Goal: Information Seeking & Learning: Learn about a topic

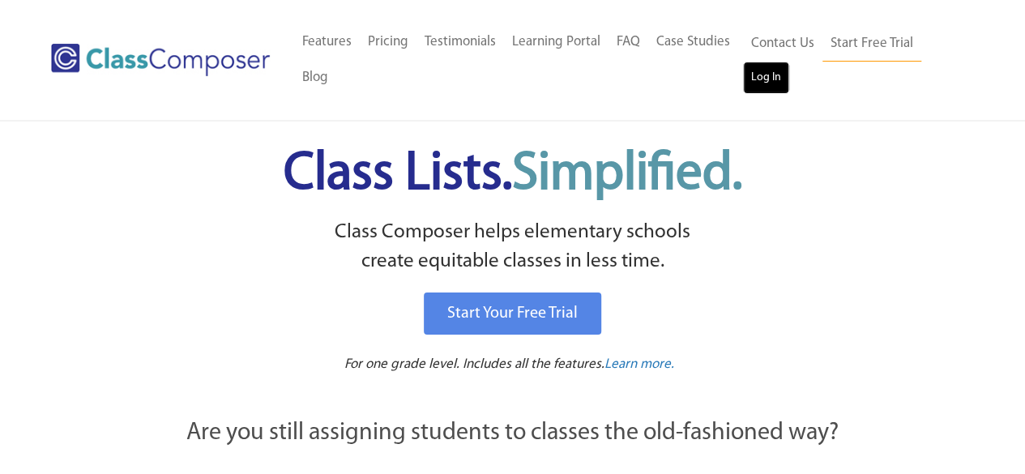
click at [774, 76] on link "Log In" at bounding box center [766, 78] width 46 height 32
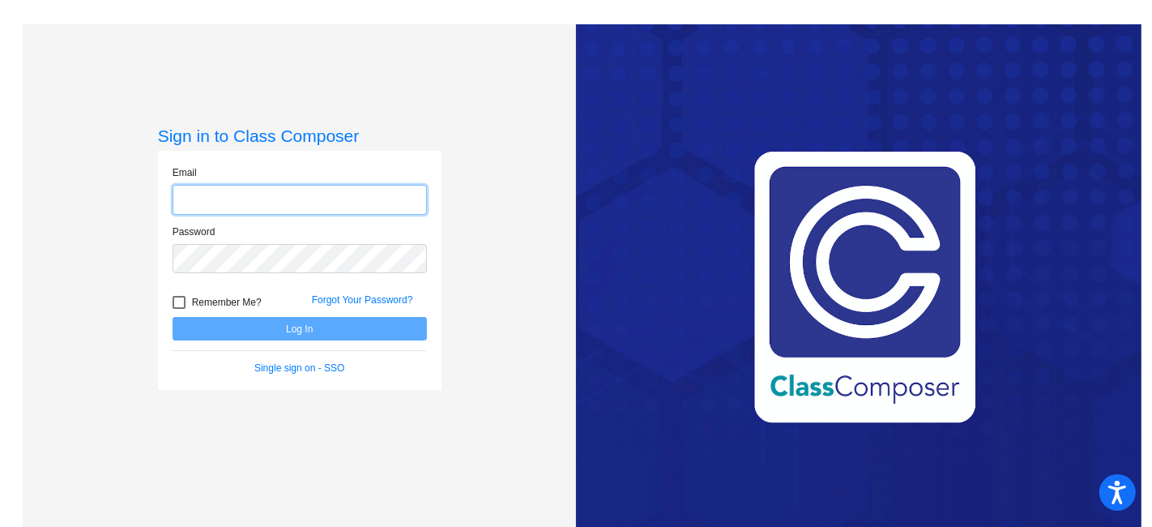
type input "heather_mcmahon@upland.k12.ca.us"
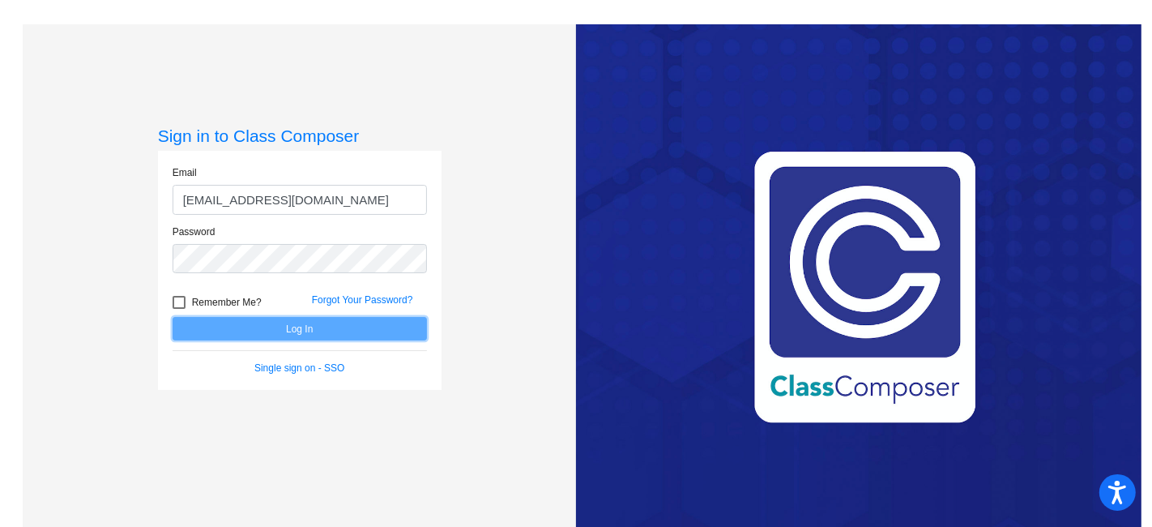
click at [407, 339] on button "Log In" at bounding box center [300, 328] width 254 height 23
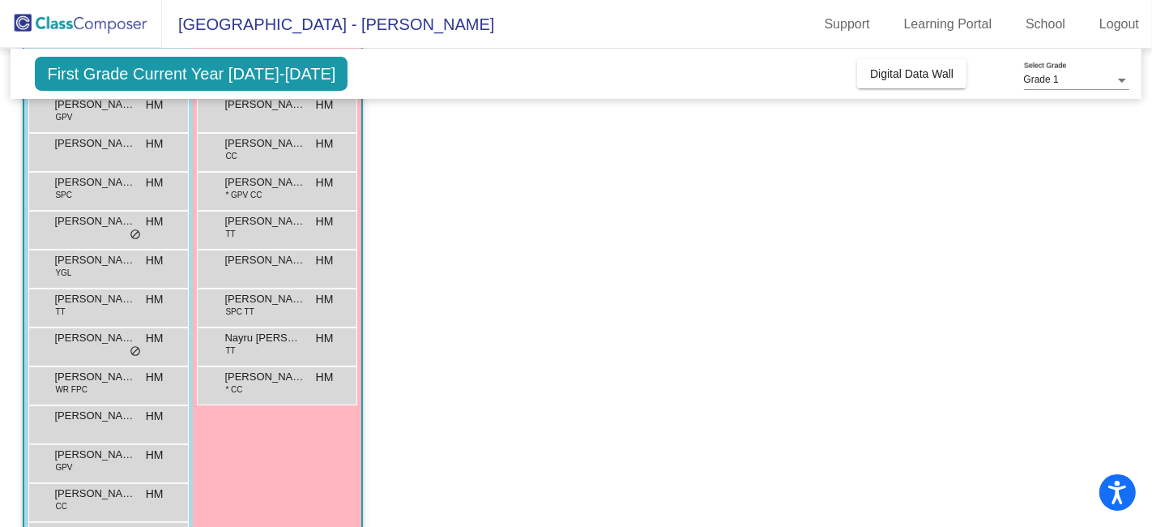
scroll to position [230, 0]
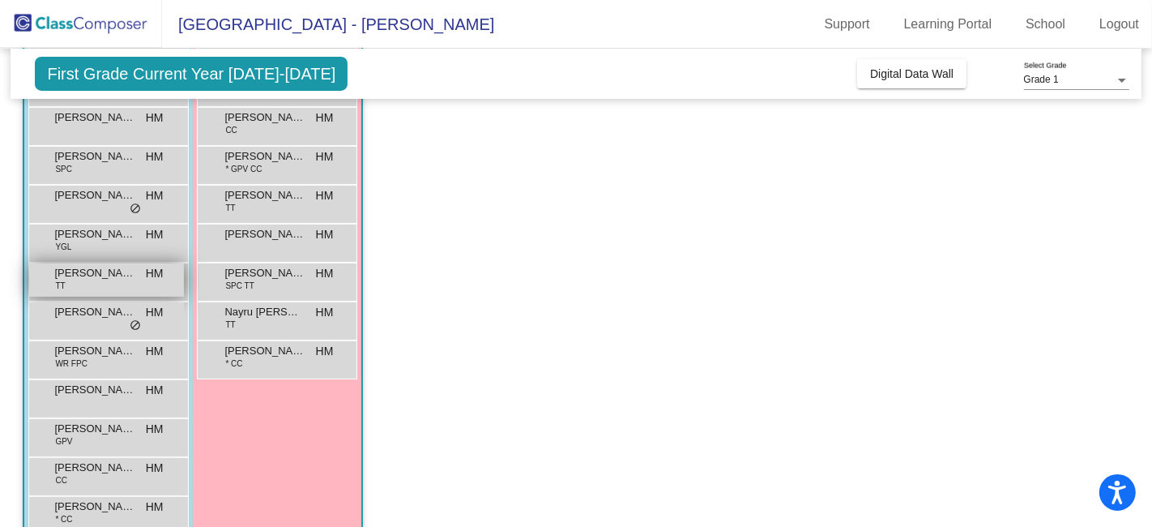
click at [97, 267] on span "Cooper Connor" at bounding box center [94, 273] width 81 height 16
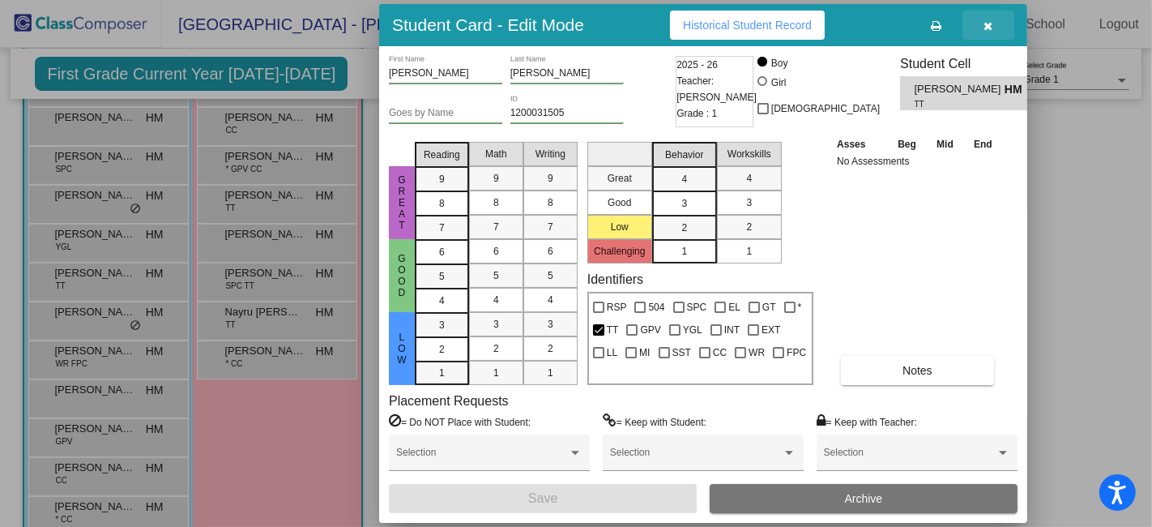
click at [988, 24] on icon "button" at bounding box center [988, 25] width 9 height 11
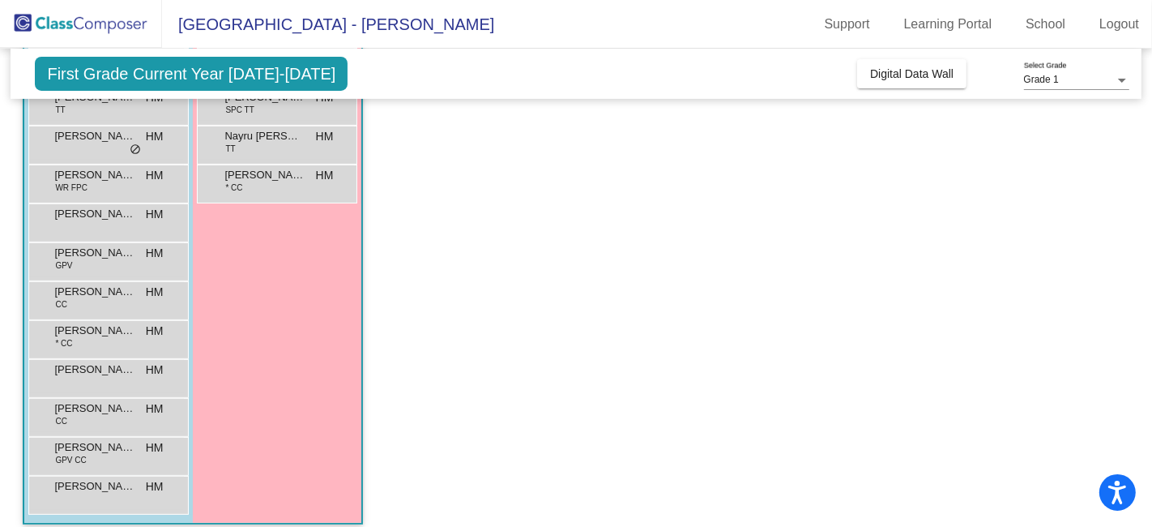
scroll to position [416, 0]
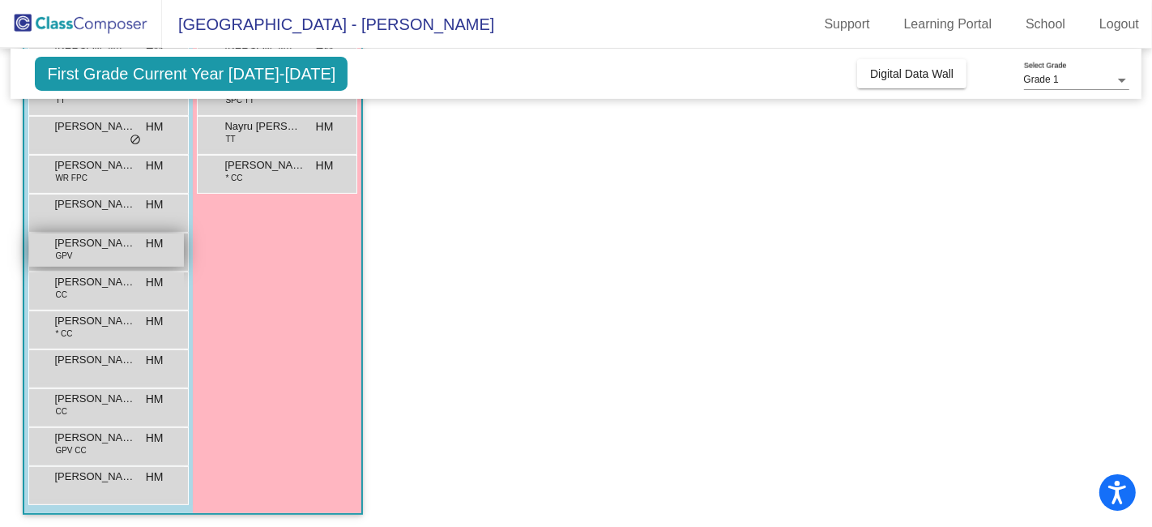
click at [132, 246] on span "John Hrubeniuk" at bounding box center [94, 243] width 81 height 16
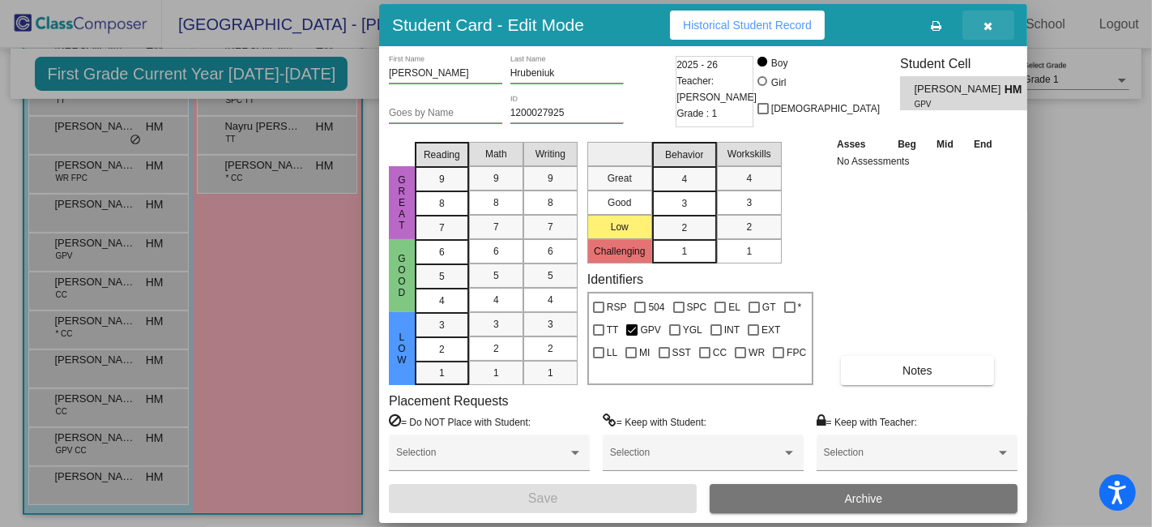
click at [988, 24] on icon "button" at bounding box center [988, 25] width 9 height 11
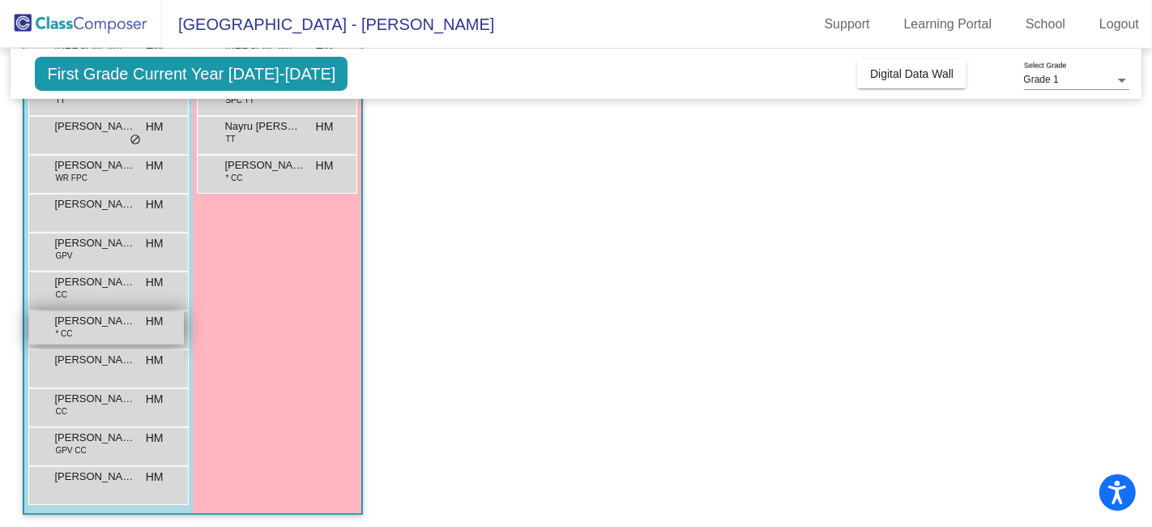
click at [134, 325] on span "Lucas Eshak" at bounding box center [94, 321] width 81 height 16
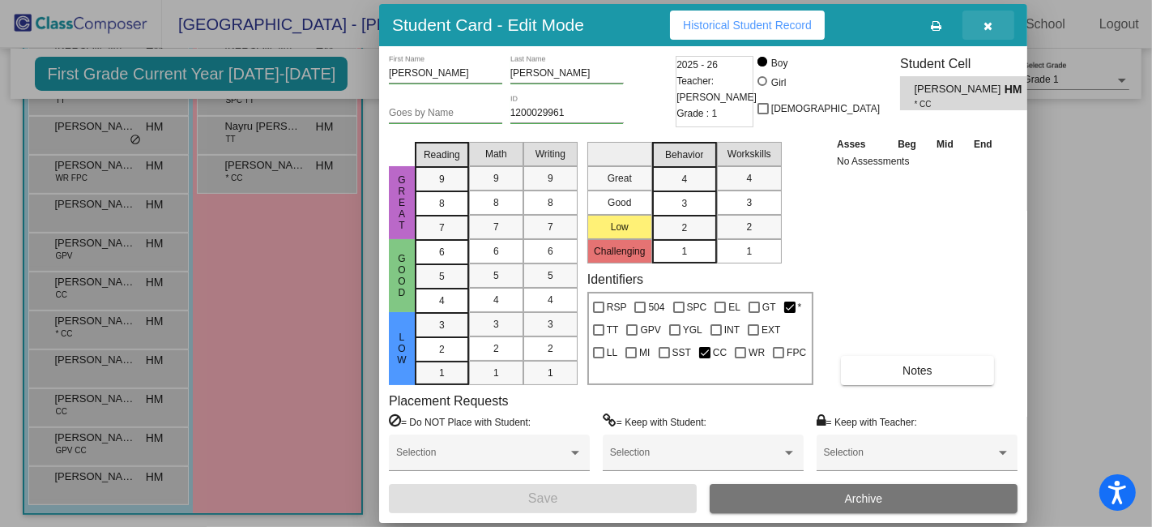
click at [986, 28] on icon "button" at bounding box center [988, 25] width 9 height 11
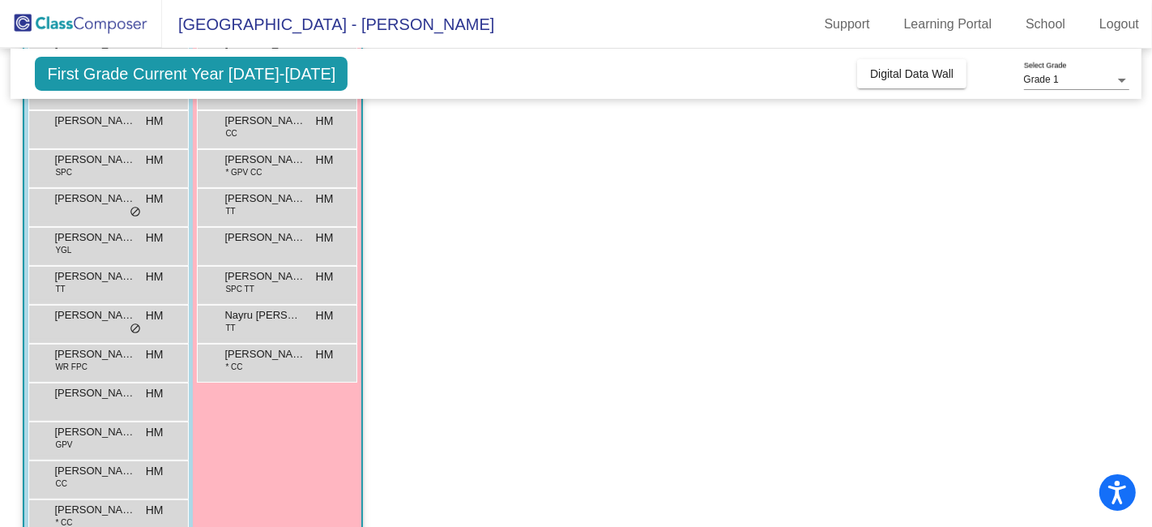
scroll to position [224, 0]
click at [156, 370] on div "Jack-Christopher Lopez WR FPC HM lock do_not_disturb_alt" at bounding box center [106, 363] width 155 height 33
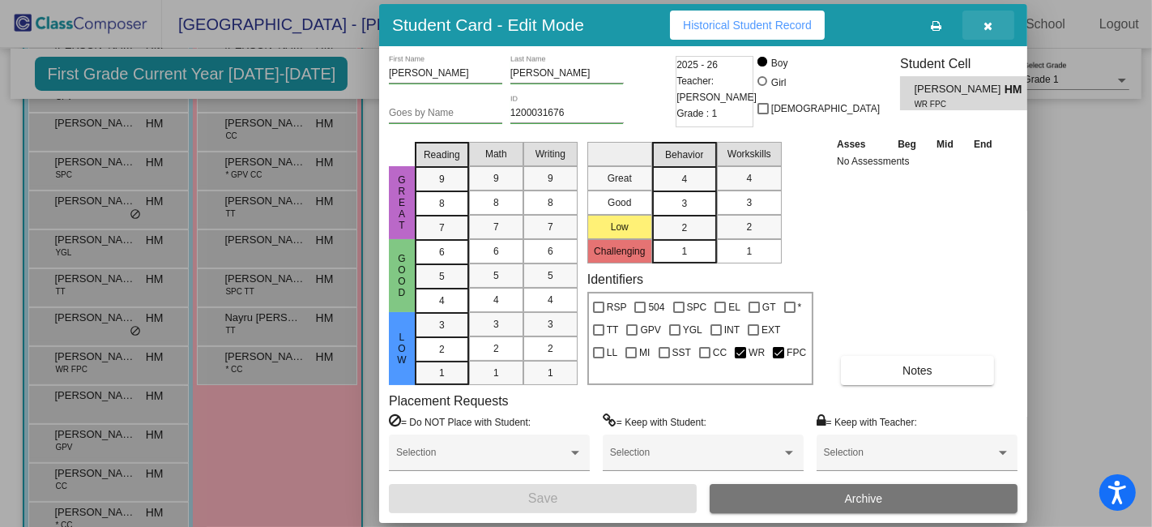
click at [992, 24] on icon "button" at bounding box center [988, 25] width 9 height 11
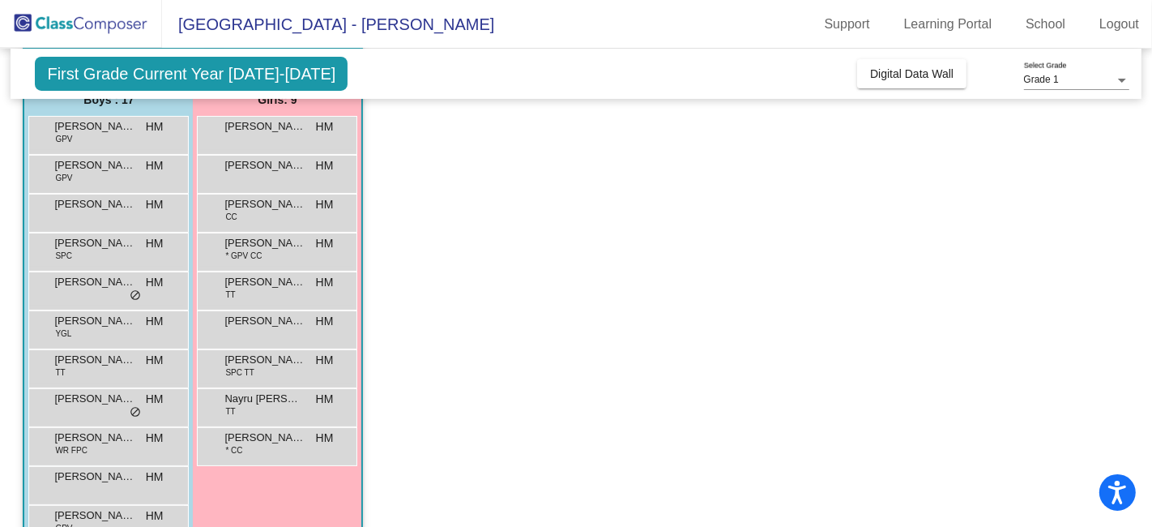
scroll to position [143, 0]
click at [113, 412] on div "Eli Chavez HM lock do_not_disturb_alt" at bounding box center [106, 406] width 155 height 33
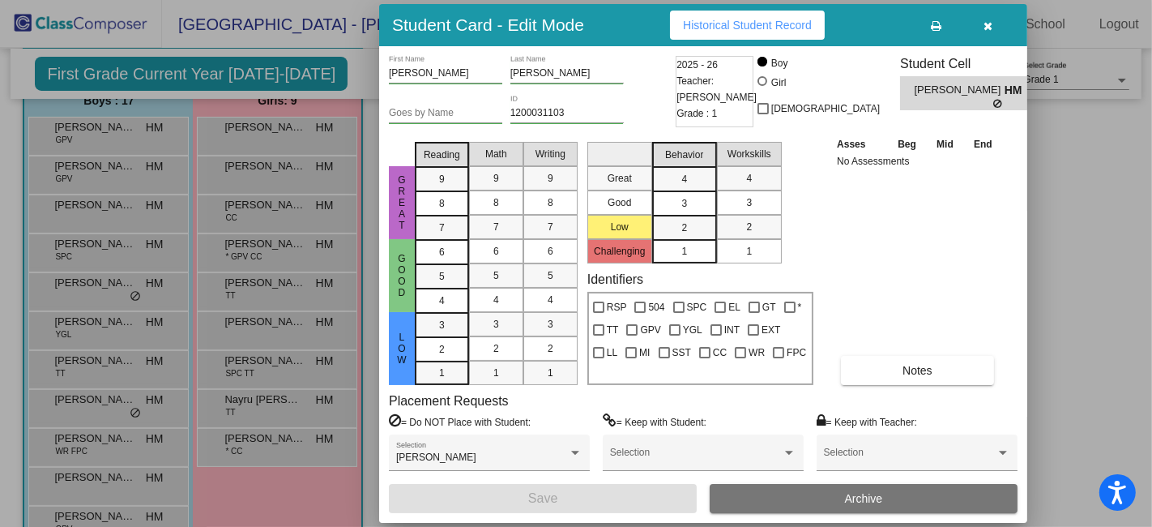
click at [990, 30] on icon "button" at bounding box center [988, 25] width 9 height 11
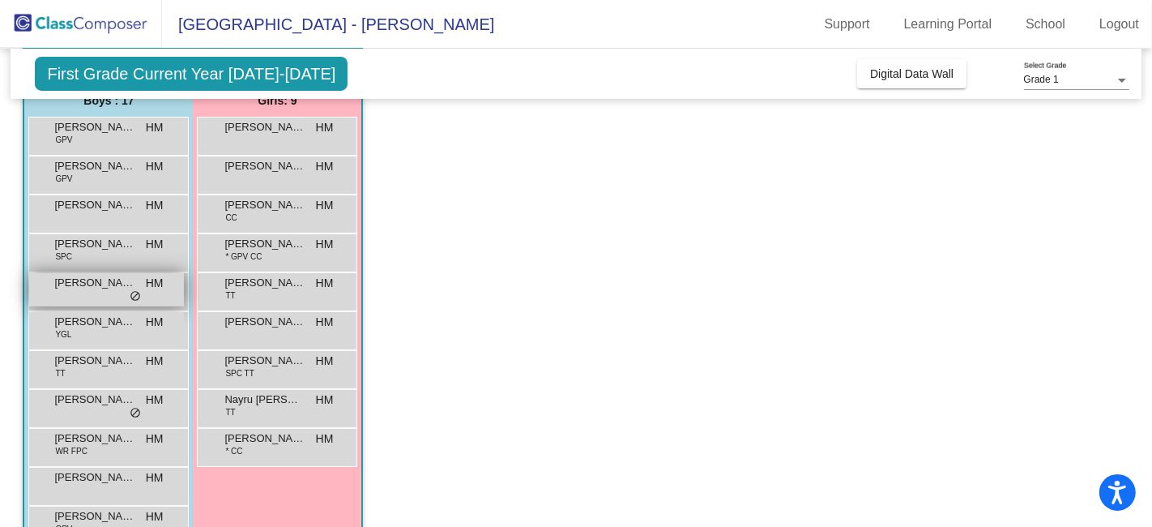
click at [139, 284] on div "Brandon Paul Dimaculangan HM lock do_not_disturb_alt" at bounding box center [106, 289] width 155 height 33
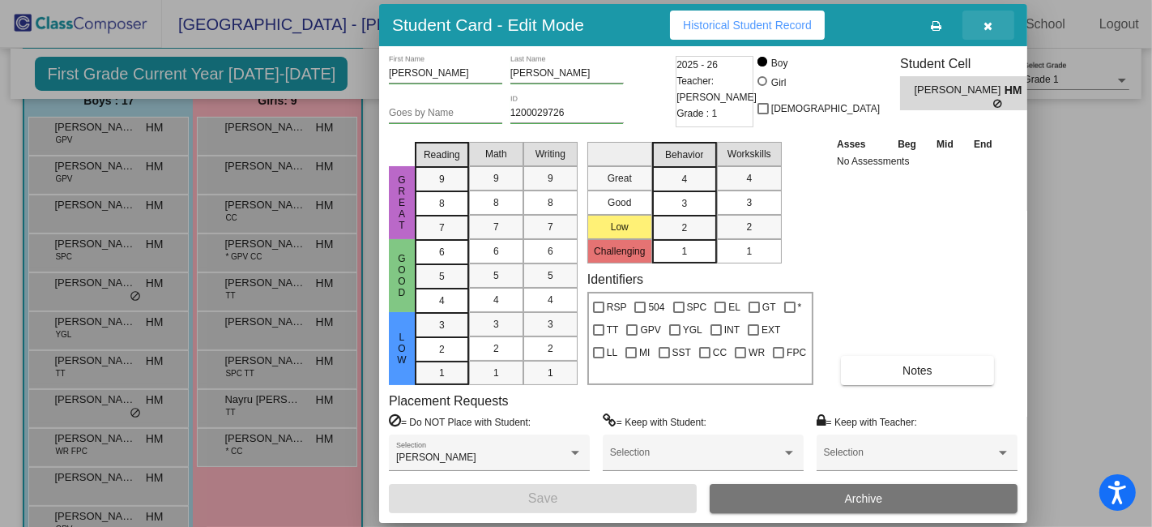
click at [987, 26] on icon "button" at bounding box center [988, 25] width 9 height 11
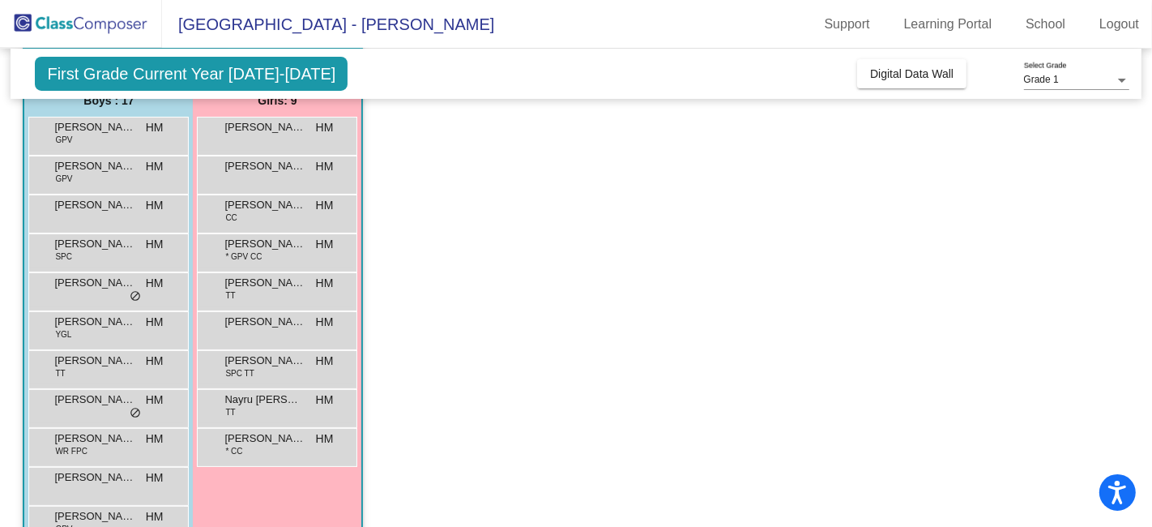
click at [414, 466] on app-classroom "Class 1 picture_as_pdf Heather McMahon Add Student First Name Last Name Student…" at bounding box center [576, 407] width 1106 height 792
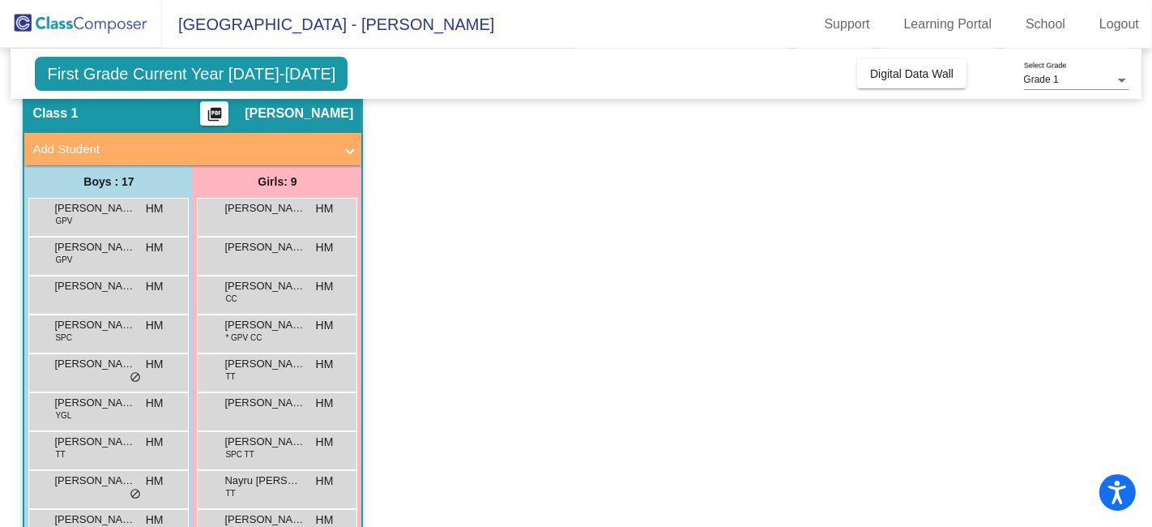
scroll to position [62, 0]
click at [83, 403] on span "Colton Rickaby" at bounding box center [94, 403] width 81 height 16
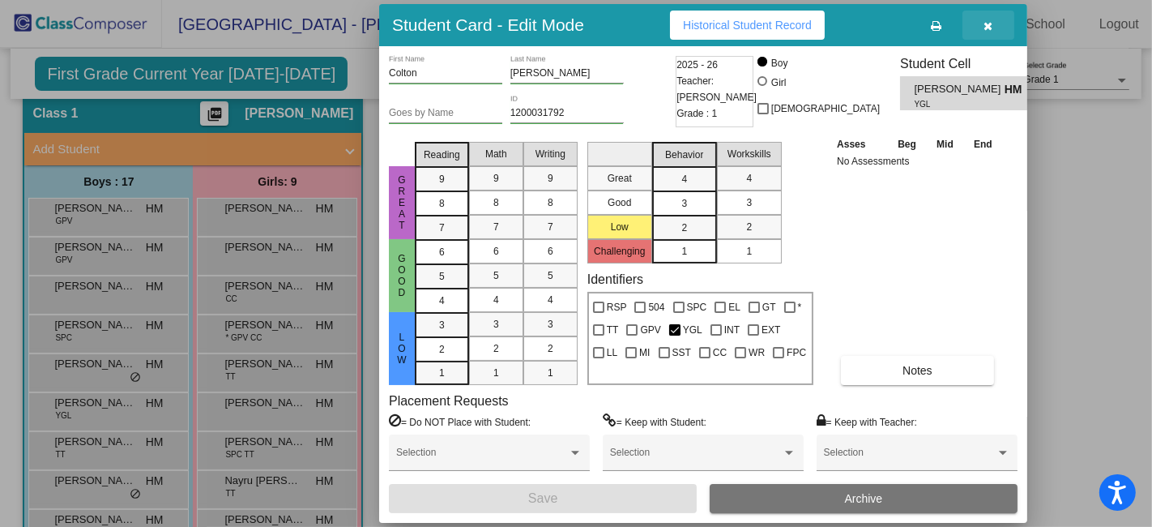
click at [995, 28] on button "button" at bounding box center [988, 25] width 52 height 29
